Goal: Learn about a topic: Learn about a topic

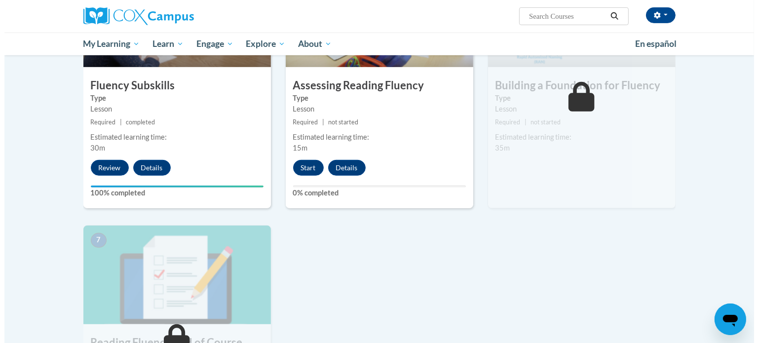
scroll to position [548, 0]
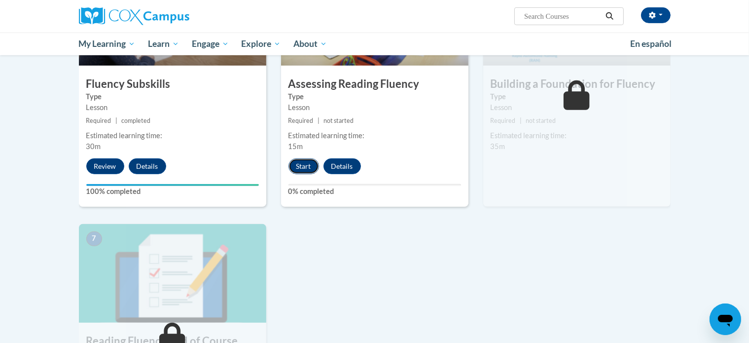
click at [307, 164] on button "Start" at bounding box center [304, 166] width 31 height 16
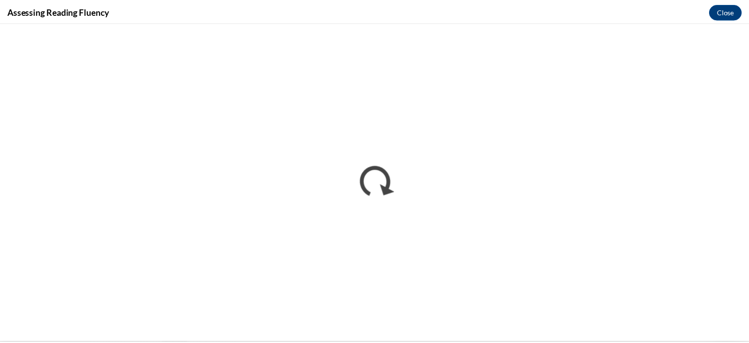
scroll to position [0, 0]
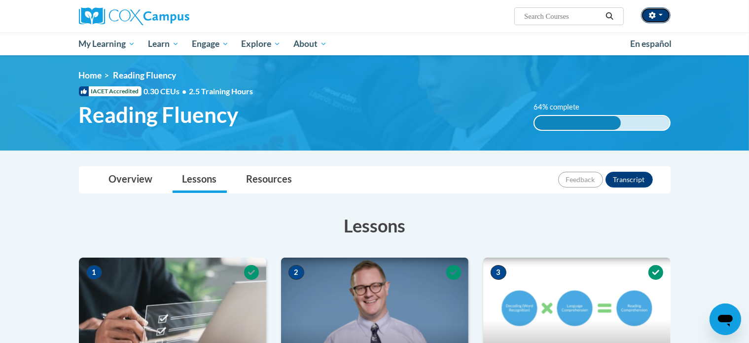
click at [657, 17] on button "button" at bounding box center [656, 15] width 30 height 16
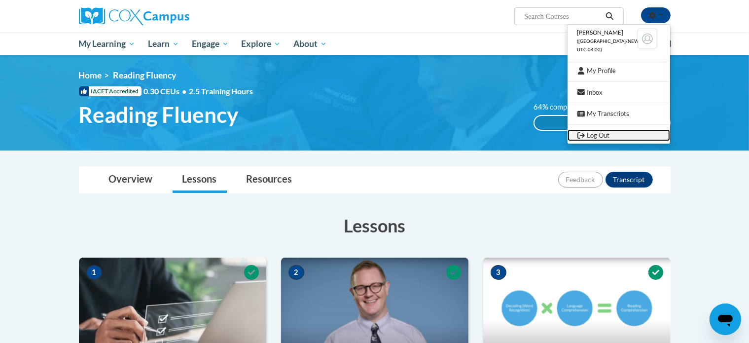
click at [606, 135] on link "Log Out" at bounding box center [619, 135] width 103 height 12
